Goal: Task Accomplishment & Management: Use online tool/utility

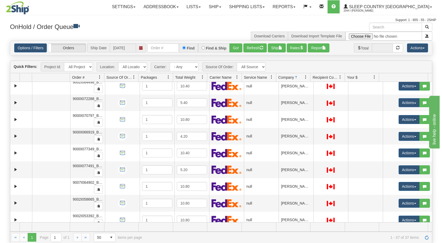
scroll to position [322, 0]
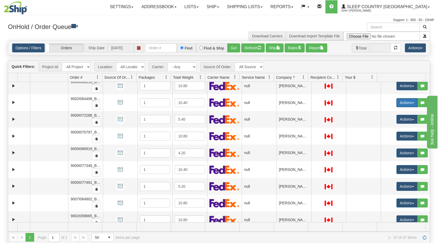
click at [209, 104] on button "Actions" at bounding box center [406, 102] width 21 height 9
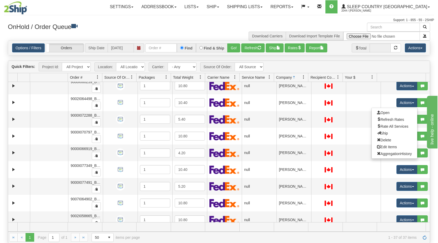
click at [209, 113] on link "Open" at bounding box center [394, 112] width 45 height 7
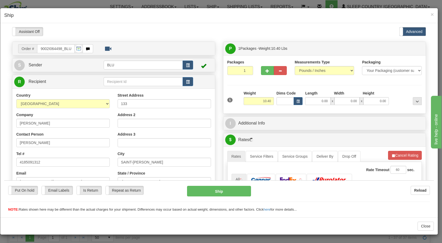
scroll to position [0, 0]
click at [209, 100] on input "0.00" at bounding box center [318, 101] width 26 height 8
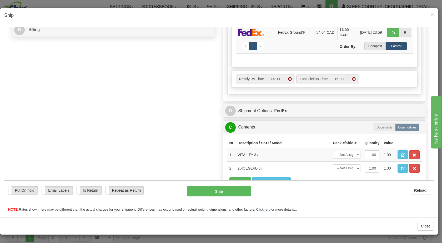
scroll to position [235, 0]
type input "0.00"
click at [209, 14] on span "×" at bounding box center [431, 14] width 3 height 6
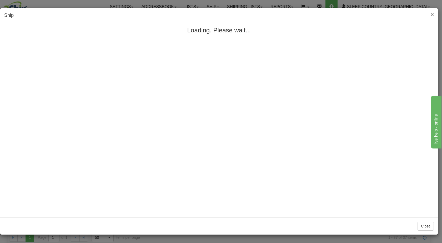
scroll to position [0, 0]
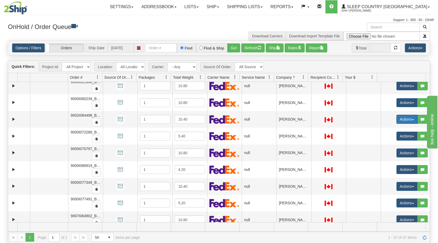
click at [209, 120] on button "Actions" at bounding box center [406, 119] width 21 height 9
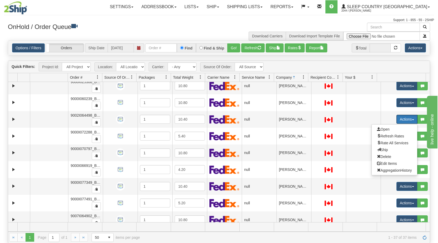
click at [209, 130] on span "Open" at bounding box center [383, 129] width 13 height 4
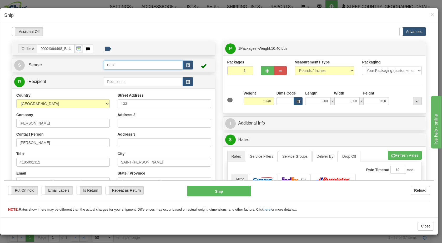
click at [124, 63] on input "BLU" at bounding box center [143, 64] width 79 height 9
click at [183, 65] on button "button" at bounding box center [187, 64] width 11 height 9
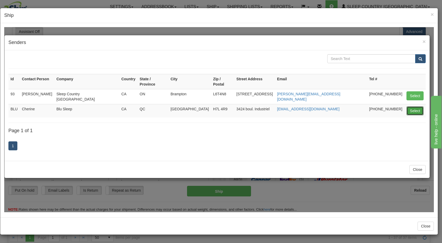
click at [209, 106] on button "Select" at bounding box center [414, 110] width 17 height 9
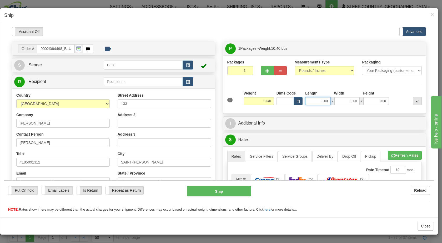
click at [209, 101] on input "0.00" at bounding box center [318, 101] width 26 height 8
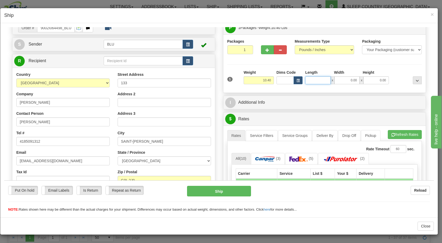
scroll to position [32, 0]
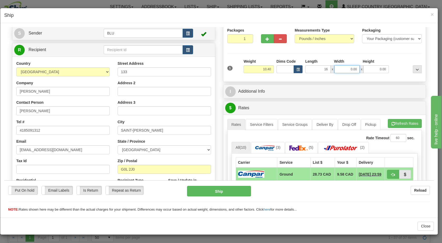
type input "16.00"
click at [209, 70] on input "0.00" at bounding box center [347, 69] width 26 height 8
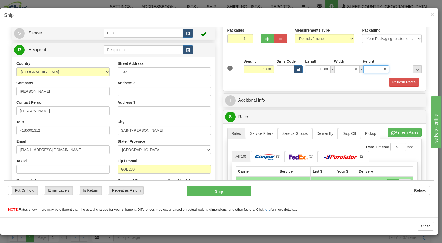
type input "8.00"
click at [209, 68] on input "0.00" at bounding box center [376, 69] width 26 height 8
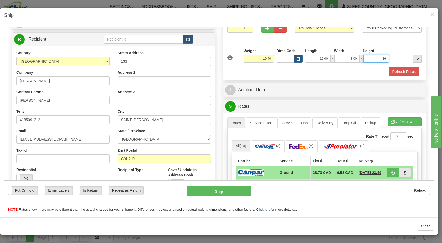
scroll to position [43, 0]
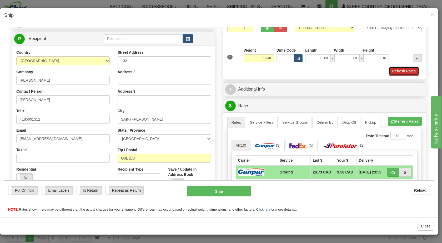
type input "16.00"
click at [209, 71] on button "Refresh Rates" at bounding box center [404, 70] width 30 height 9
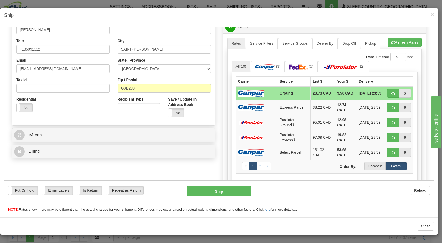
scroll to position [105, 0]
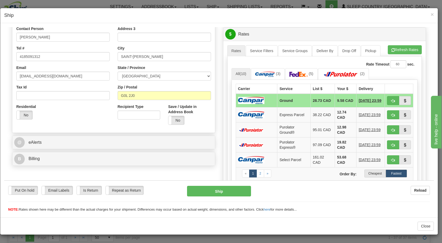
click at [209, 166] on label "Cheapest" at bounding box center [374, 173] width 21 height 8
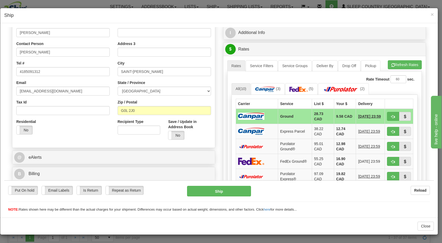
scroll to position [89, 0]
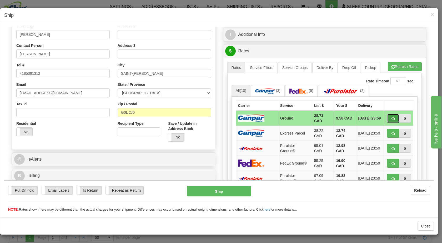
click at [209, 118] on span "button" at bounding box center [393, 117] width 4 height 3
type input "1"
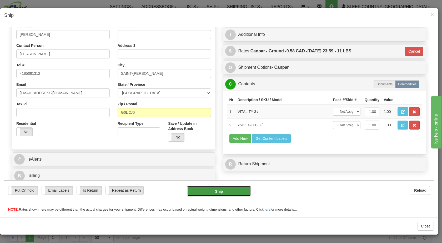
click at [209, 166] on button "Ship" at bounding box center [219, 190] width 64 height 11
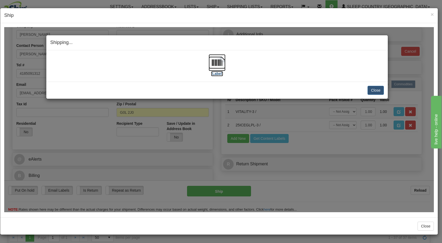
click at [209, 64] on img at bounding box center [217, 62] width 17 height 17
click at [209, 89] on button "Close" at bounding box center [375, 89] width 16 height 9
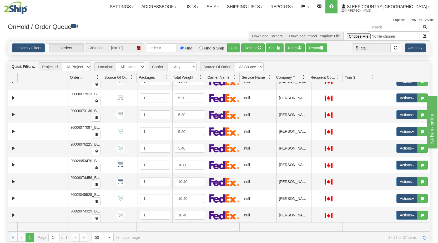
scroll to position [33, 0]
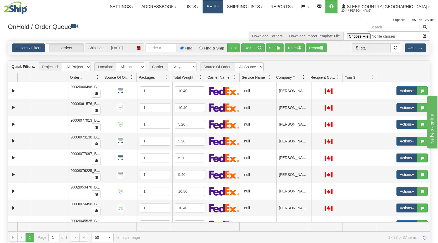
click at [209, 9] on link "Ship" at bounding box center [212, 6] width 20 height 13
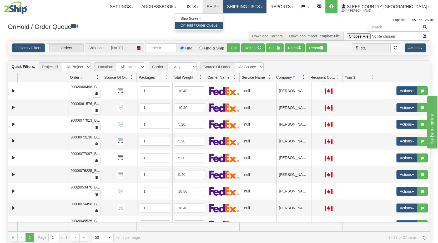
click at [209, 6] on link "Shipping lists" at bounding box center [244, 6] width 43 height 13
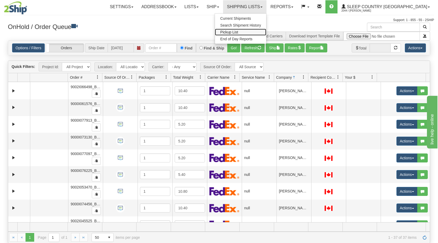
click at [209, 33] on span "Pickup List" at bounding box center [229, 32] width 18 height 4
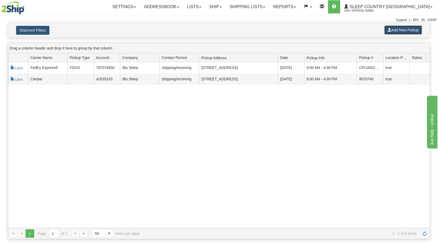
click at [407, 31] on button "Add New Pickup" at bounding box center [403, 30] width 38 height 9
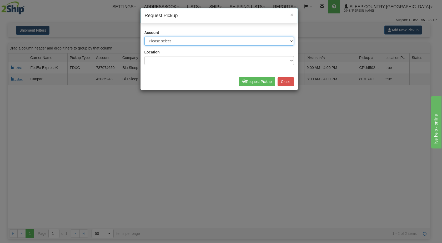
click at [267, 41] on select "Please select Canpar - 42035243 (Canpar 42035243) FedEx Express® - 787074650 (F…" at bounding box center [218, 41] width 149 height 9
select select "2"
click at [144, 37] on select "Please select Canpar - 42035243 (Canpar 42035243) FedEx Express® - 787074650 (F…" at bounding box center [218, 41] width 149 height 9
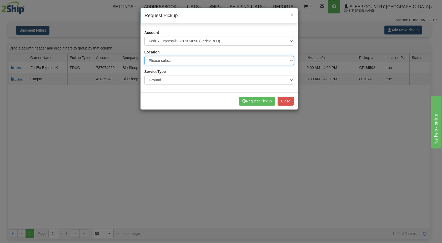
click at [204, 62] on select "Please select BLU" at bounding box center [218, 60] width 149 height 9
select select "6710"
click at [144, 56] on select "Please select BLU" at bounding box center [218, 60] width 149 height 9
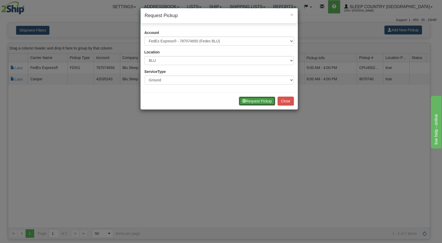
click at [254, 101] on button "Request Pickup" at bounding box center [257, 101] width 36 height 9
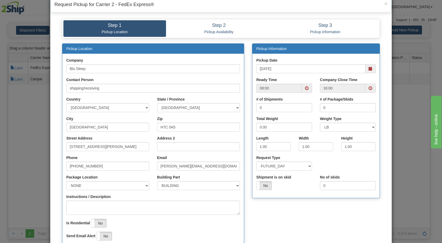
scroll to position [26, 0]
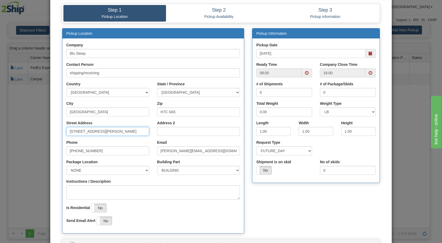
click at [127, 132] on input "[STREET_ADDRESS][PERSON_NAME]" at bounding box center [107, 131] width 83 height 9
click at [120, 131] on input "[STREET_ADDRESS][PERSON_NAME]" at bounding box center [107, 131] width 83 height 9
click at [100, 132] on input "[STREET_ADDRESS][PERSON_NAME]" at bounding box center [107, 131] width 83 height 9
click at [172, 110] on input "H7C 0A5" at bounding box center [198, 111] width 83 height 9
click at [279, 111] on input "0.00" at bounding box center [284, 111] width 56 height 9
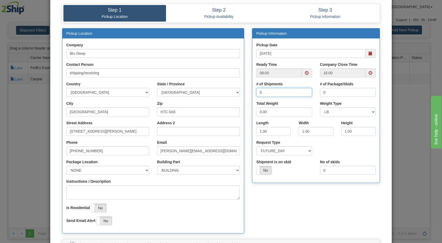
click at [269, 92] on input "0" at bounding box center [284, 92] width 56 height 9
click at [277, 113] on input "0.00" at bounding box center [284, 111] width 56 height 9
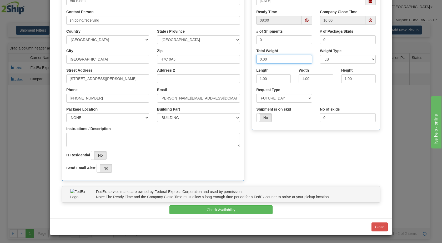
scroll to position [79, 0]
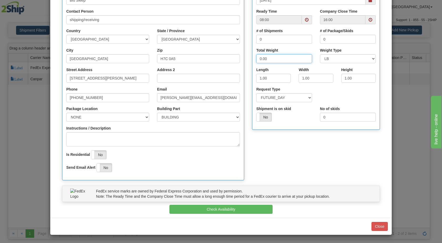
drag, startPoint x: 268, startPoint y: 58, endPoint x: 251, endPoint y: 61, distance: 17.8
click at [252, 61] on div "Total Weight 0.00" at bounding box center [284, 57] width 64 height 19
click at [301, 139] on div "Pickup Location Company Blu Sleep Contact Person shipping/receiving Country AFG…" at bounding box center [221, 80] width 326 height 211
click at [313, 79] on input "1.00" at bounding box center [315, 78] width 34 height 9
click at [267, 78] on input "1.00" at bounding box center [273, 78] width 34 height 9
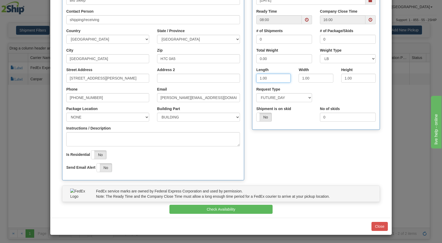
drag, startPoint x: 258, startPoint y: 79, endPoint x: 250, endPoint y: 79, distance: 8.2
click at [252, 79] on div "Length 1.00" at bounding box center [273, 76] width 42 height 19
click at [311, 78] on input "1.00" at bounding box center [315, 78] width 34 height 9
click at [352, 77] on input "1.00" at bounding box center [358, 78] width 34 height 9
click at [267, 75] on input "1.00" at bounding box center [273, 78] width 34 height 9
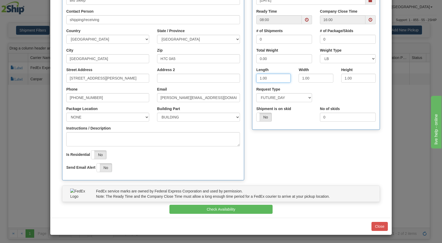
drag, startPoint x: 263, startPoint y: 80, endPoint x: 235, endPoint y: 81, distance: 28.4
click at [235, 81] on div "Pickup Location Company Blu Sleep Contact Person shipping/receiving Country AFG…" at bounding box center [221, 80] width 326 height 211
click at [323, 79] on input "1.00" at bounding box center [315, 78] width 34 height 9
click at [357, 78] on input "1.00" at bounding box center [358, 78] width 34 height 9
drag, startPoint x: 349, startPoint y: 101, endPoint x: 346, endPoint y: 101, distance: 2.9
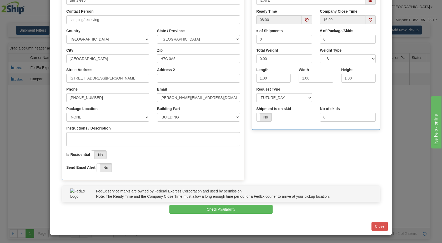
click at [349, 101] on div "Request Type SAME_DAY FUTURE_DAY" at bounding box center [315, 96] width 127 height 19
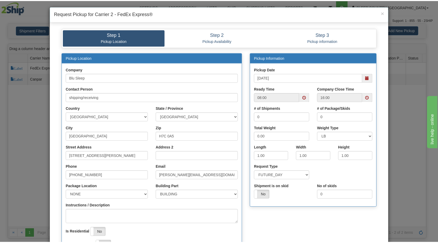
scroll to position [0, 0]
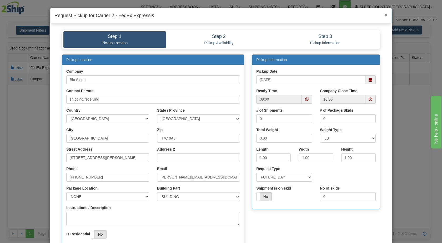
click at [385, 14] on span "×" at bounding box center [385, 15] width 3 height 6
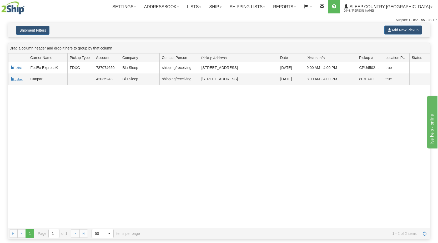
click at [348, 132] on div "117963 2 Label FedEx Express® FDXG 787074650 Blu Sleep shipping/receiving Laval…" at bounding box center [219, 144] width 422 height 165
click at [194, 126] on div "117963 2 Label FedEx Express® FDXG 787074650 Blu Sleep shipping/receiving Laval…" at bounding box center [219, 144] width 422 height 165
